Goal: Communication & Community: Answer question/provide support

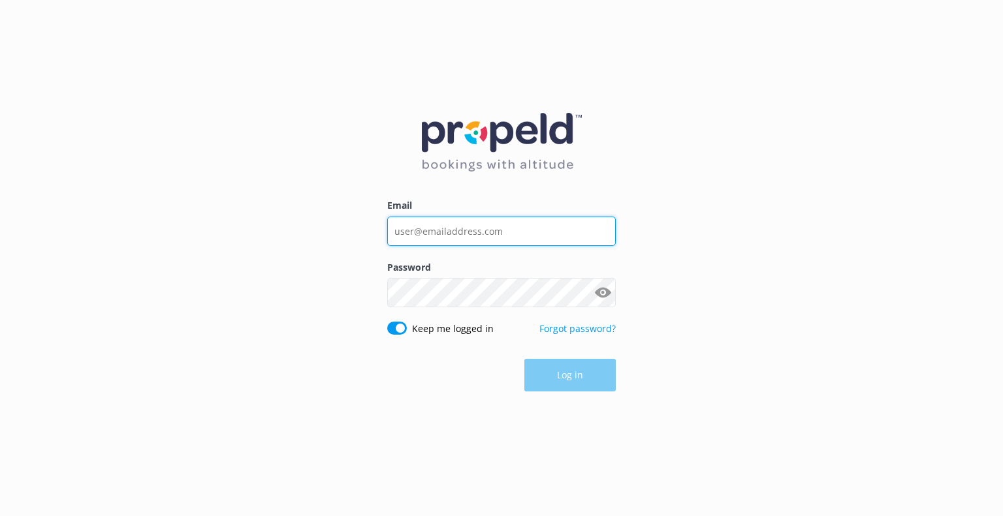
click at [492, 241] on input "Email" at bounding box center [501, 231] width 228 height 29
type input "[EMAIL_ADDRESS][DOMAIN_NAME]"
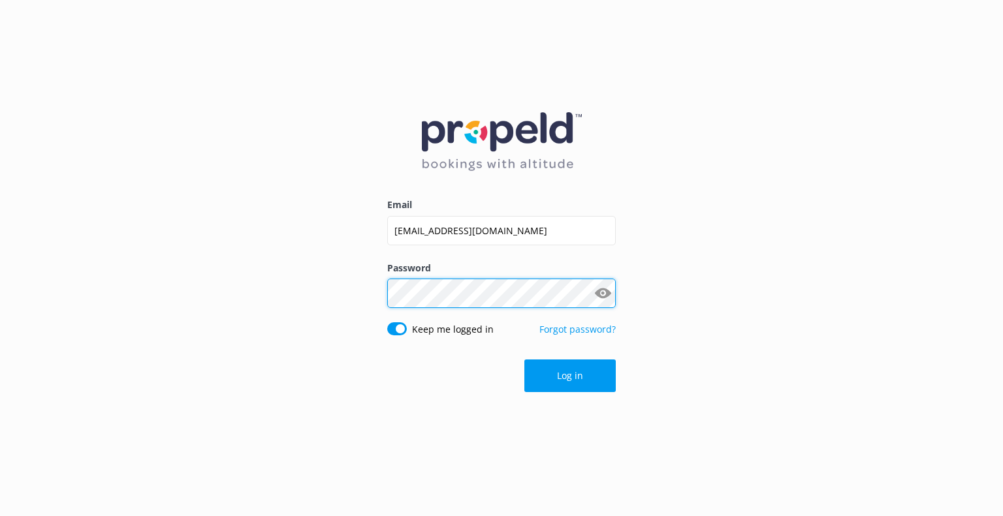
click button "Log in" at bounding box center [569, 376] width 91 height 33
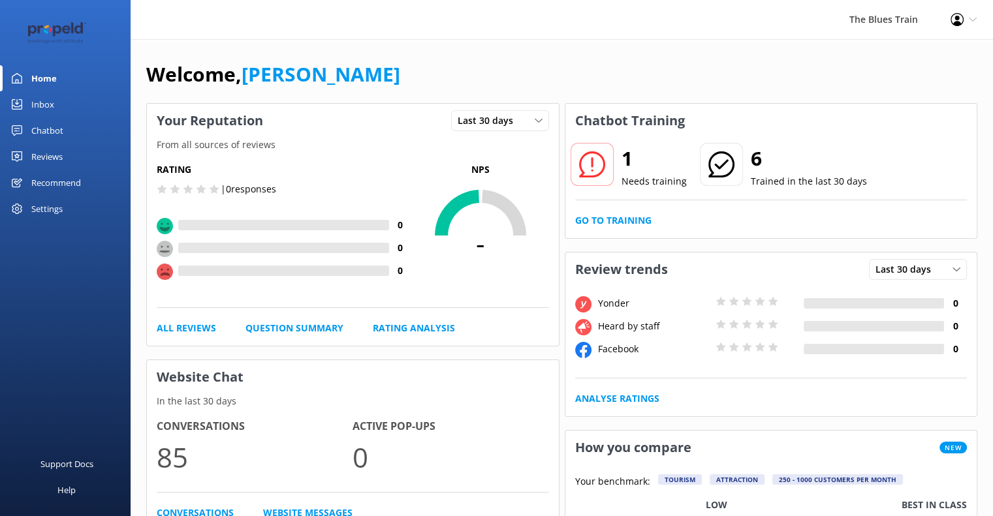
click at [74, 104] on link "Inbox" at bounding box center [65, 104] width 131 height 26
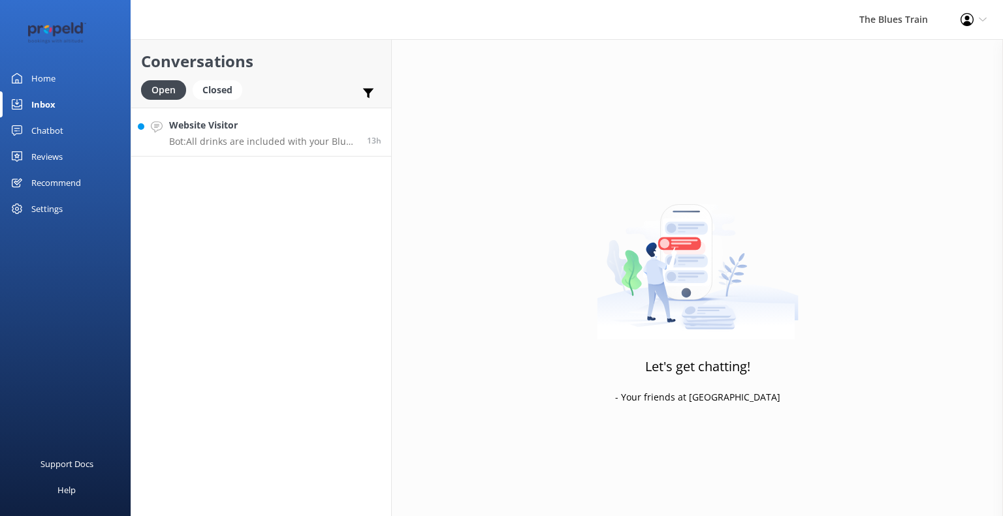
click at [270, 146] on p "Bot: All drinks are included with your Blues Train ticket." at bounding box center [263, 142] width 188 height 12
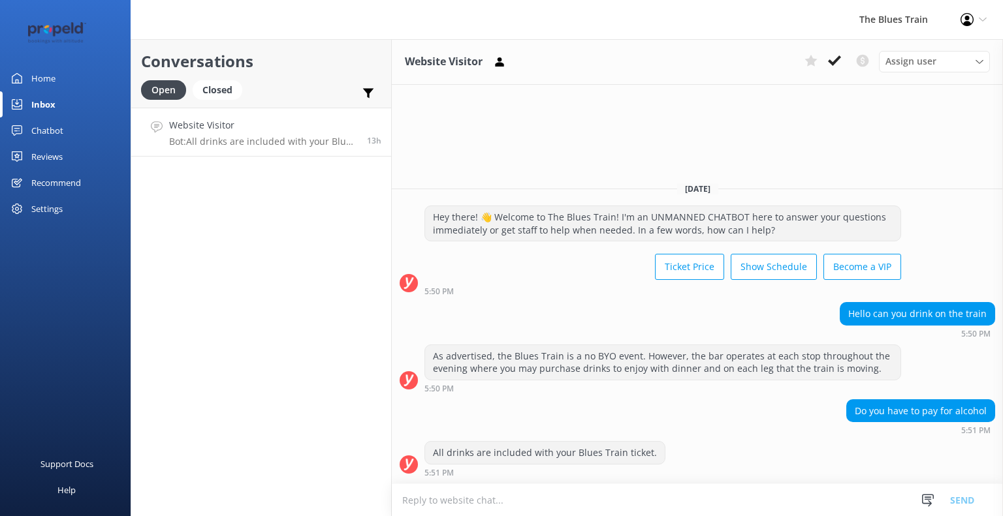
click at [880, 127] on div "Website Visitor Assign user [PERSON_NAME] [PERSON_NAME] K [PERSON_NAME] [DATE] …" at bounding box center [697, 277] width 611 height 477
click at [830, 61] on use at bounding box center [834, 60] width 13 height 10
